Goal: Information Seeking & Learning: Learn about a topic

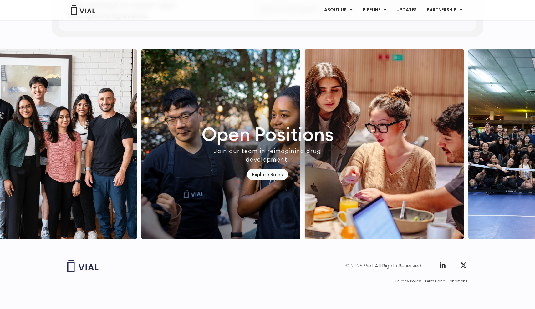
scroll to position [1707, 0]
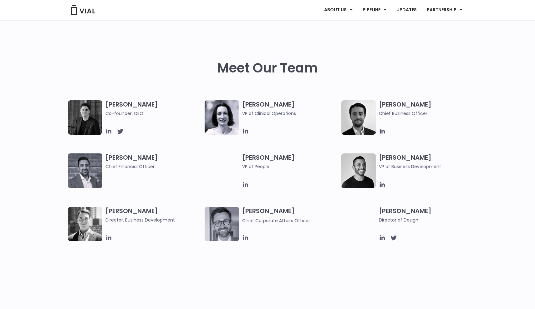
scroll to position [269, 0]
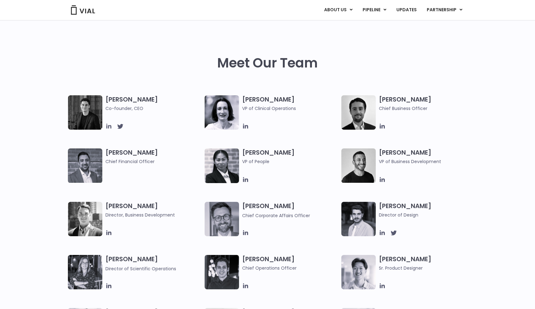
click at [109, 128] on icon at bounding box center [108, 126] width 5 height 5
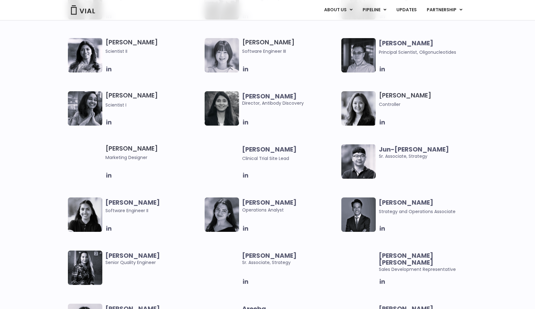
scroll to position [1092, 0]
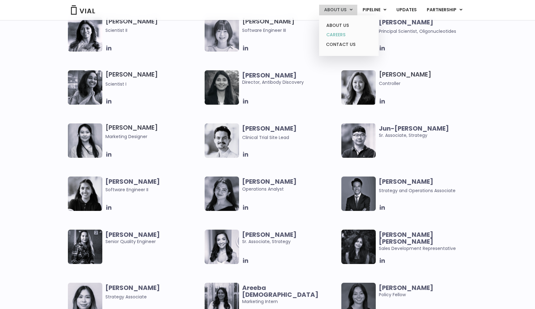
click at [340, 33] on link "CAREERS" at bounding box center [348, 35] width 55 height 10
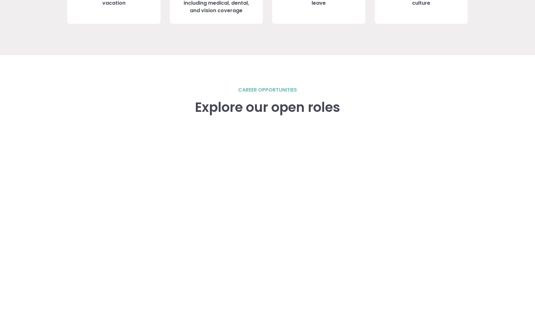
scroll to position [882, 0]
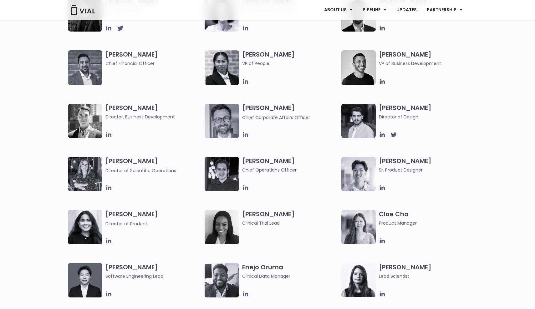
scroll to position [405, 0]
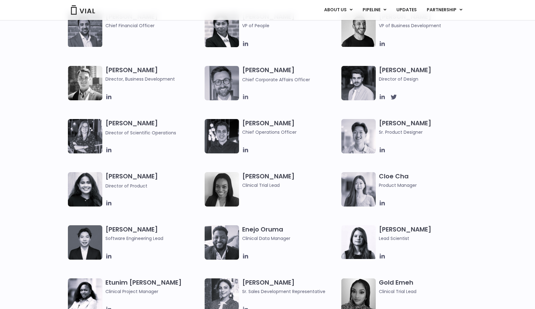
click at [244, 98] on icon at bounding box center [245, 96] width 5 height 5
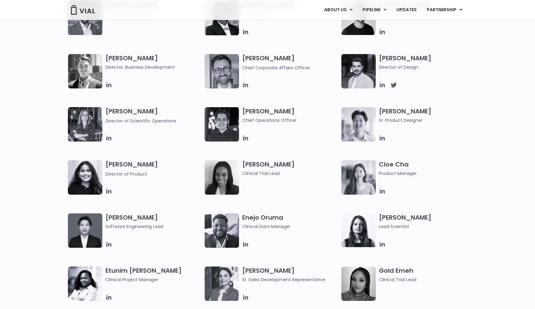
scroll to position [416, 0]
drag, startPoint x: 428, startPoint y: 58, endPoint x: 380, endPoint y: 58, distance: 47.5
click at [380, 58] on h3 "Albert Kokoshi Director of Design" at bounding box center [427, 62] width 96 height 17
copy h3 "Albert Kokoshi"
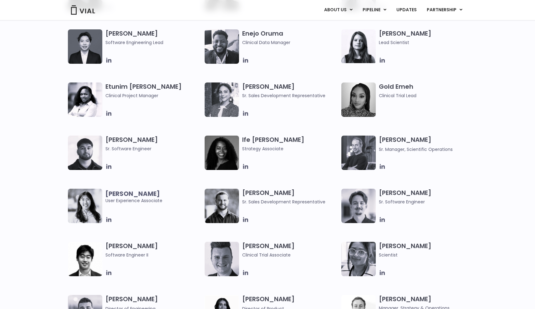
scroll to position [678, 0]
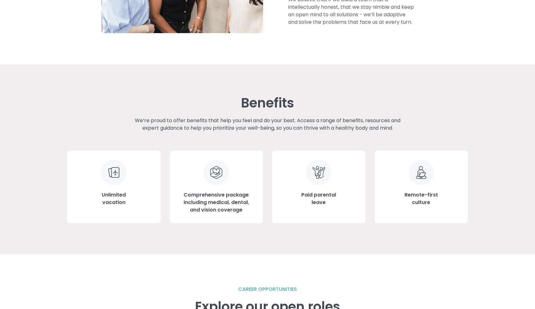
scroll to position [684, 0]
